Goal: Information Seeking & Learning: Learn about a topic

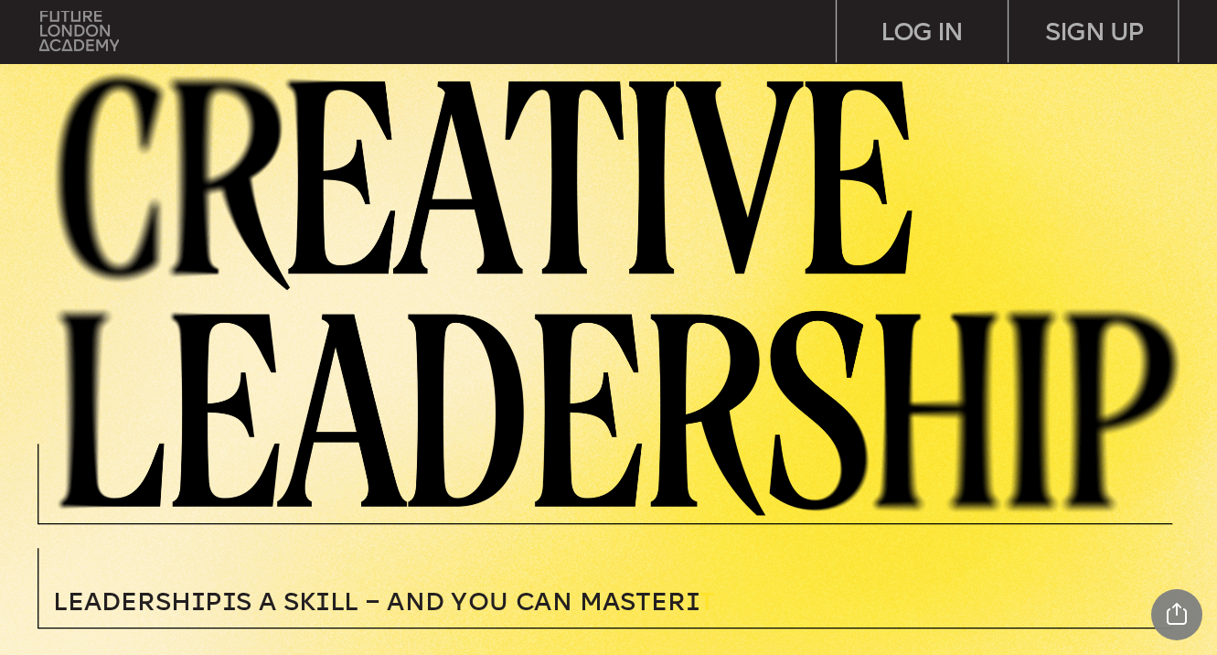
click at [79, 35] on img at bounding box center [79, 31] width 80 height 40
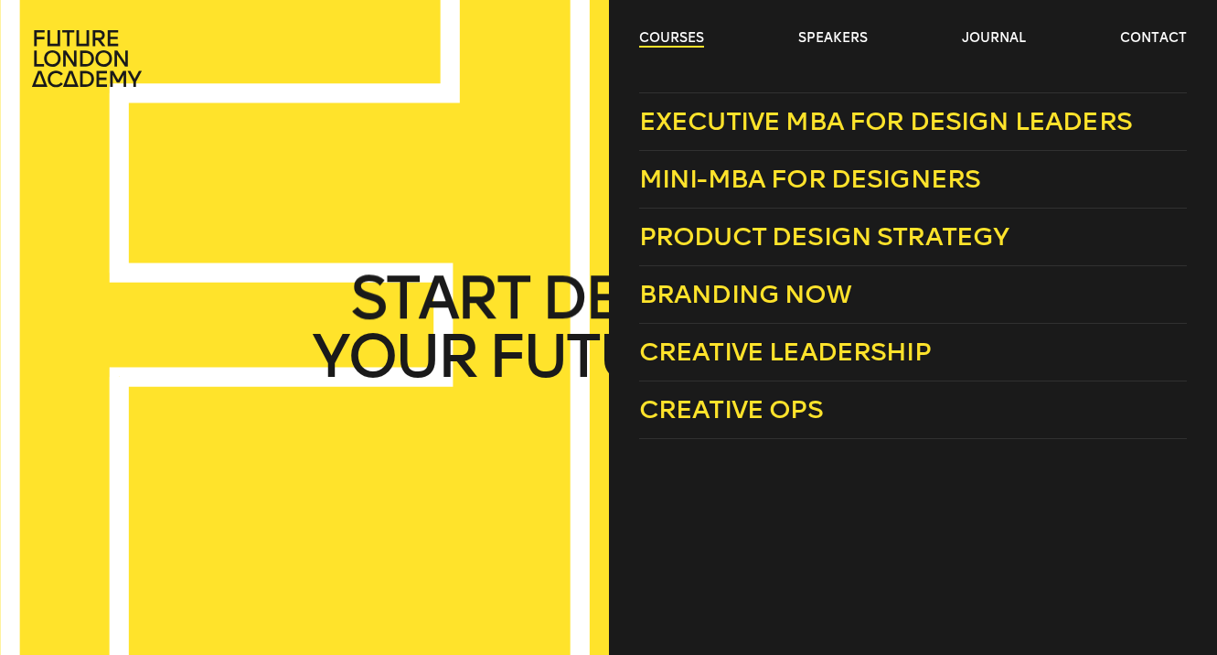
click at [653, 37] on link "courses" at bounding box center [671, 38] width 65 height 18
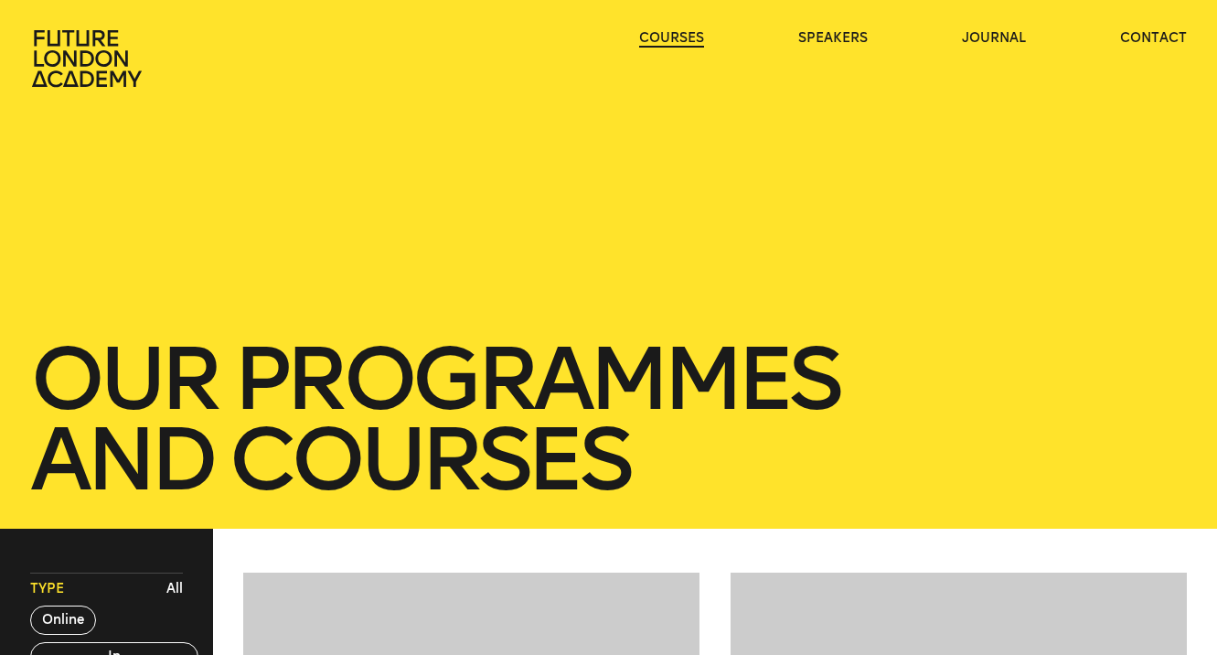
click at [653, 37] on link "courses" at bounding box center [671, 38] width 65 height 18
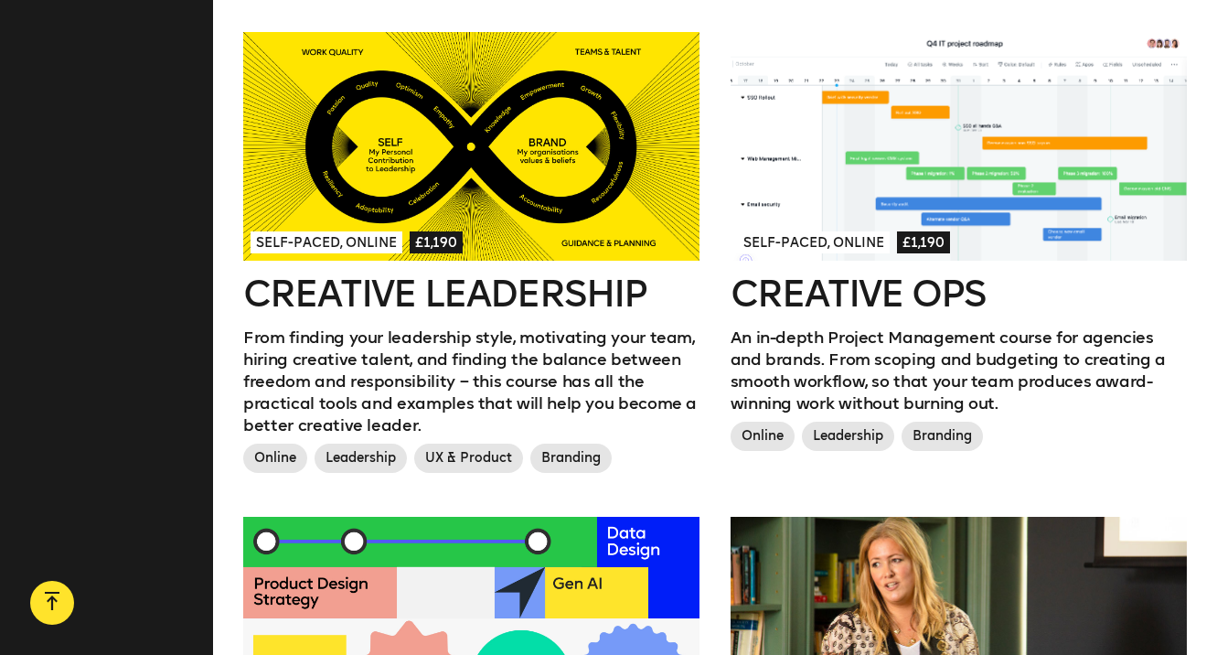
scroll to position [1559, 0]
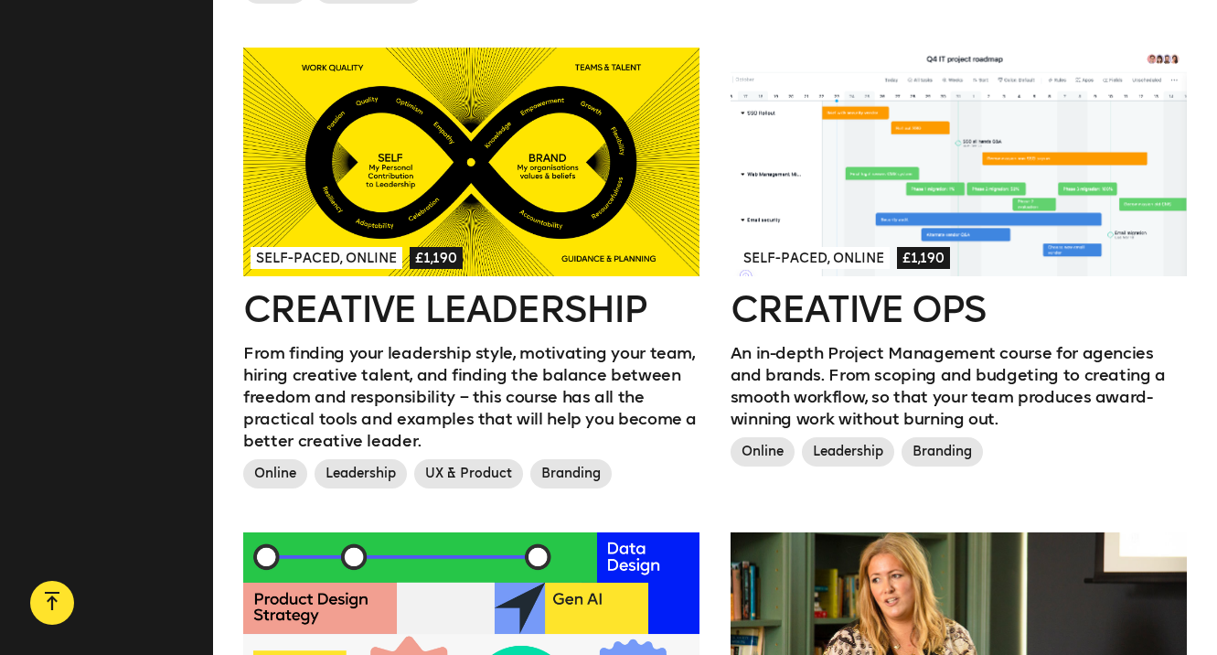
click at [820, 140] on div at bounding box center [959, 162] width 456 height 229
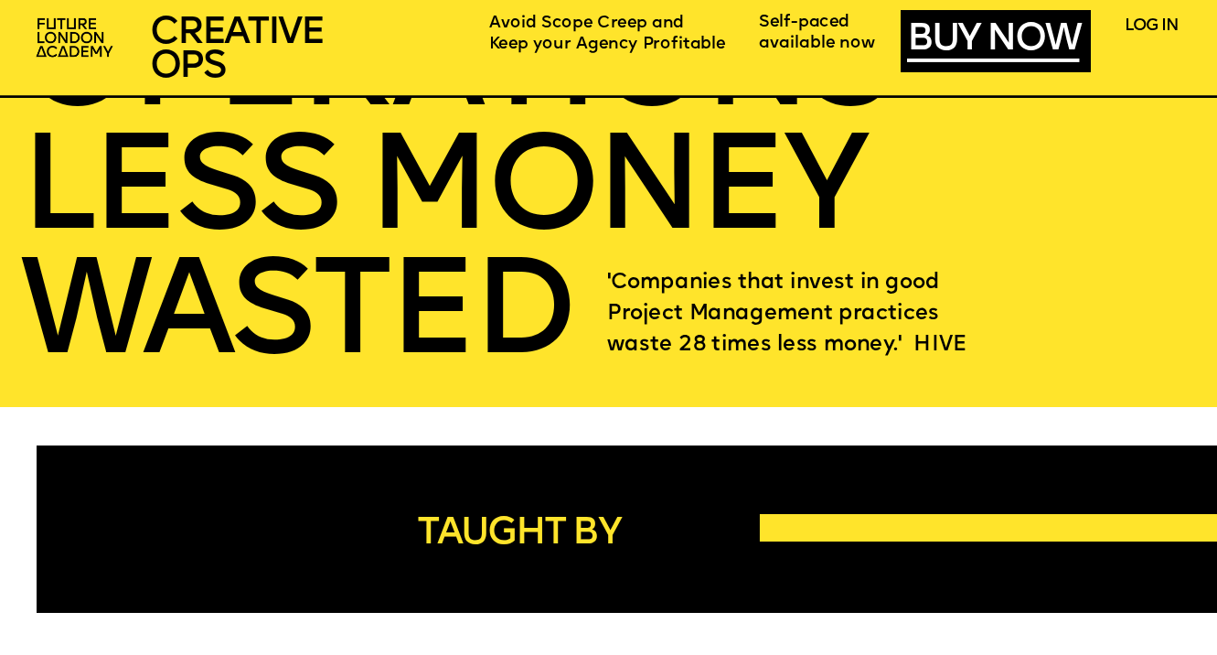
scroll to position [2841, 0]
